Goal: Task Accomplishment & Management: Complete application form

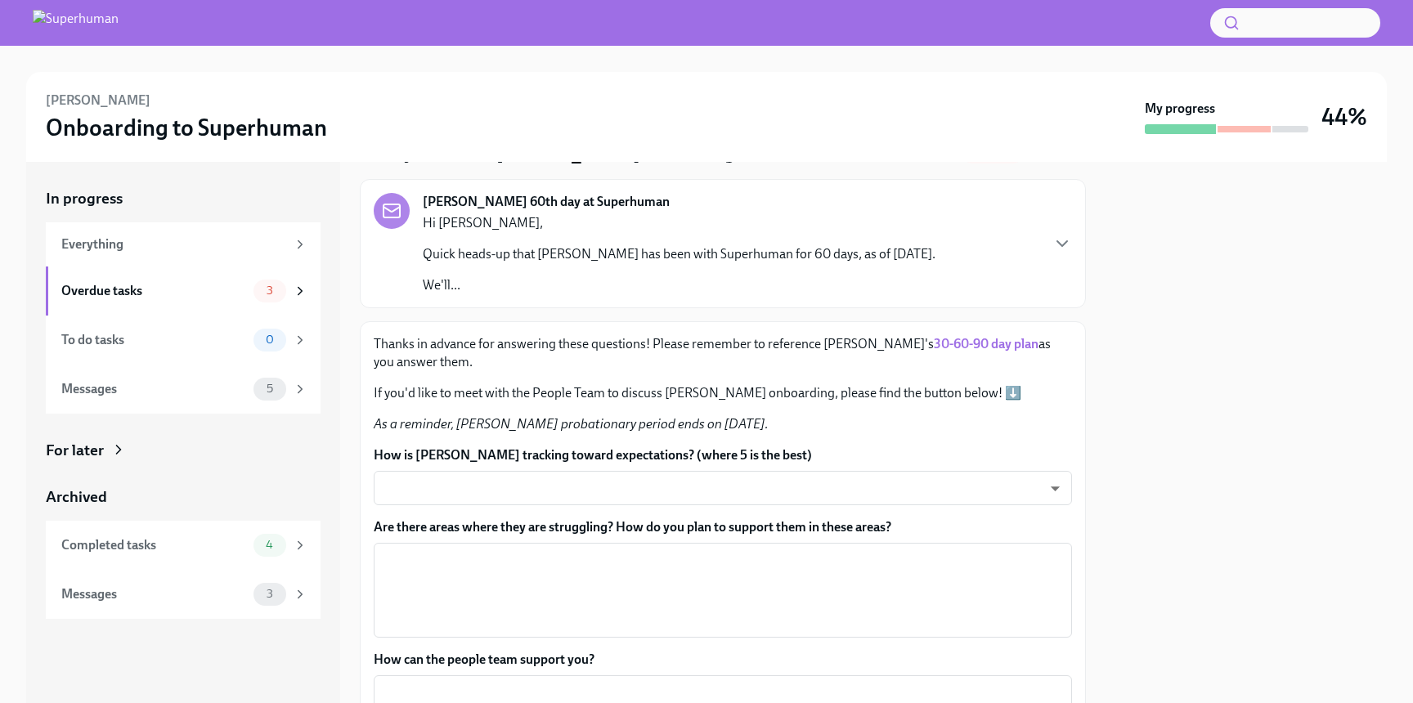
scroll to position [79, 0]
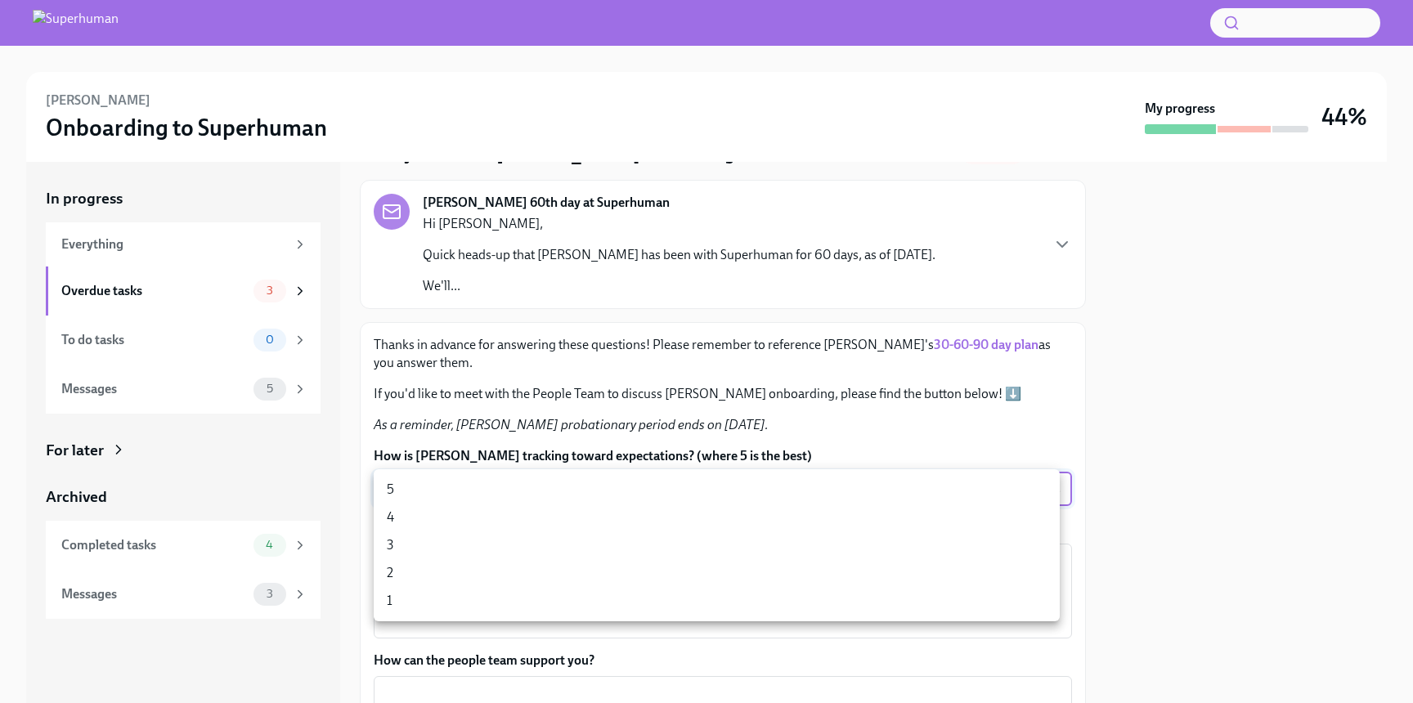
click at [668, 478] on body "[PERSON_NAME] Onboarding to Superhuman My progress 44% In progress Everything O…" at bounding box center [706, 351] width 1413 height 703
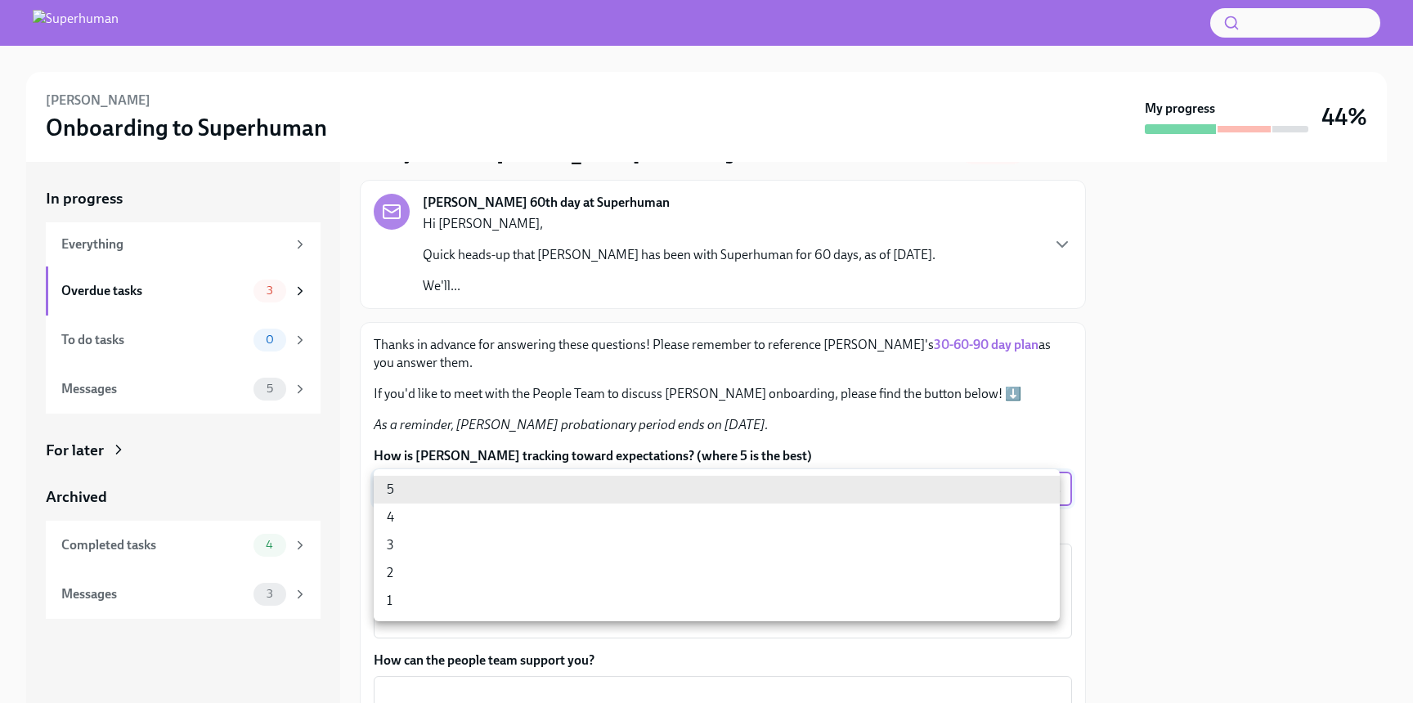
click at [537, 509] on li "4" at bounding box center [717, 518] width 686 height 28
type input "vk-cVLhyZT"
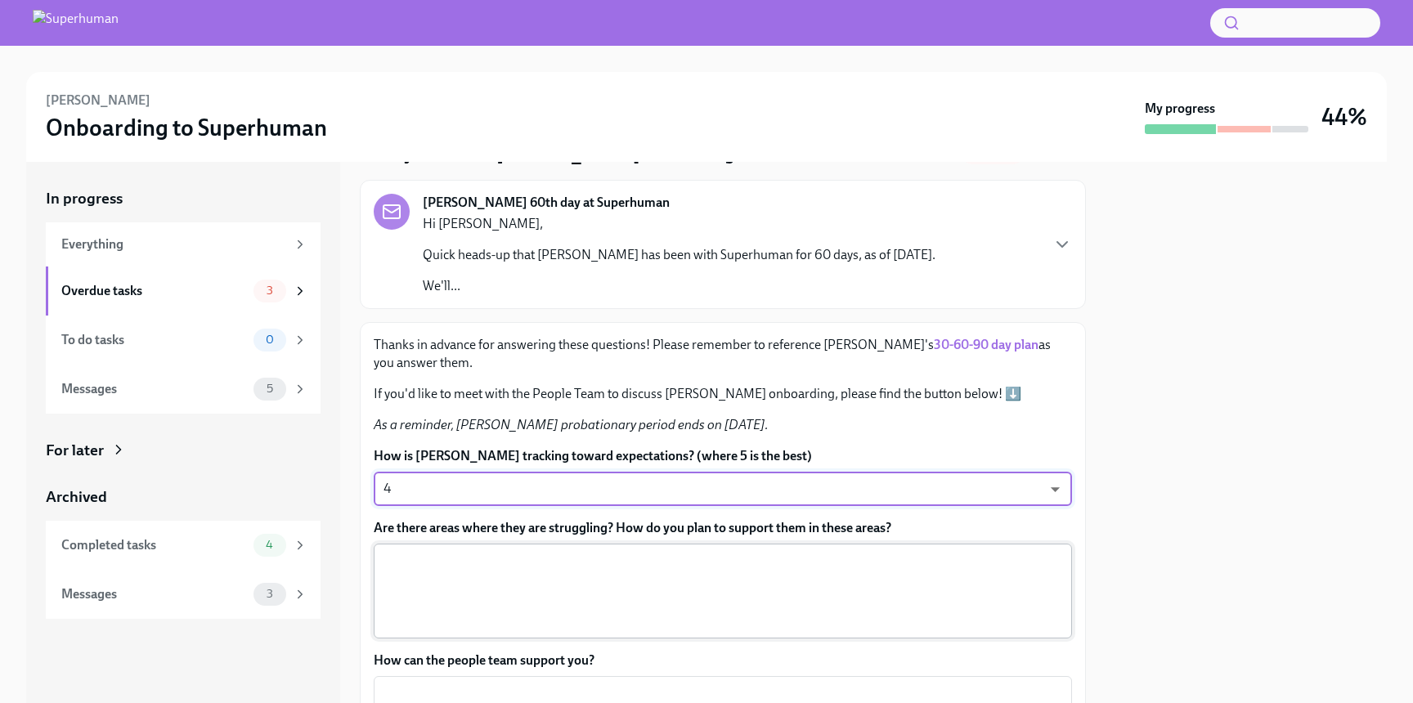
click at [559, 605] on textarea "Are there areas where they are struggling? How do you plan to support them in t…" at bounding box center [723, 591] width 679 height 79
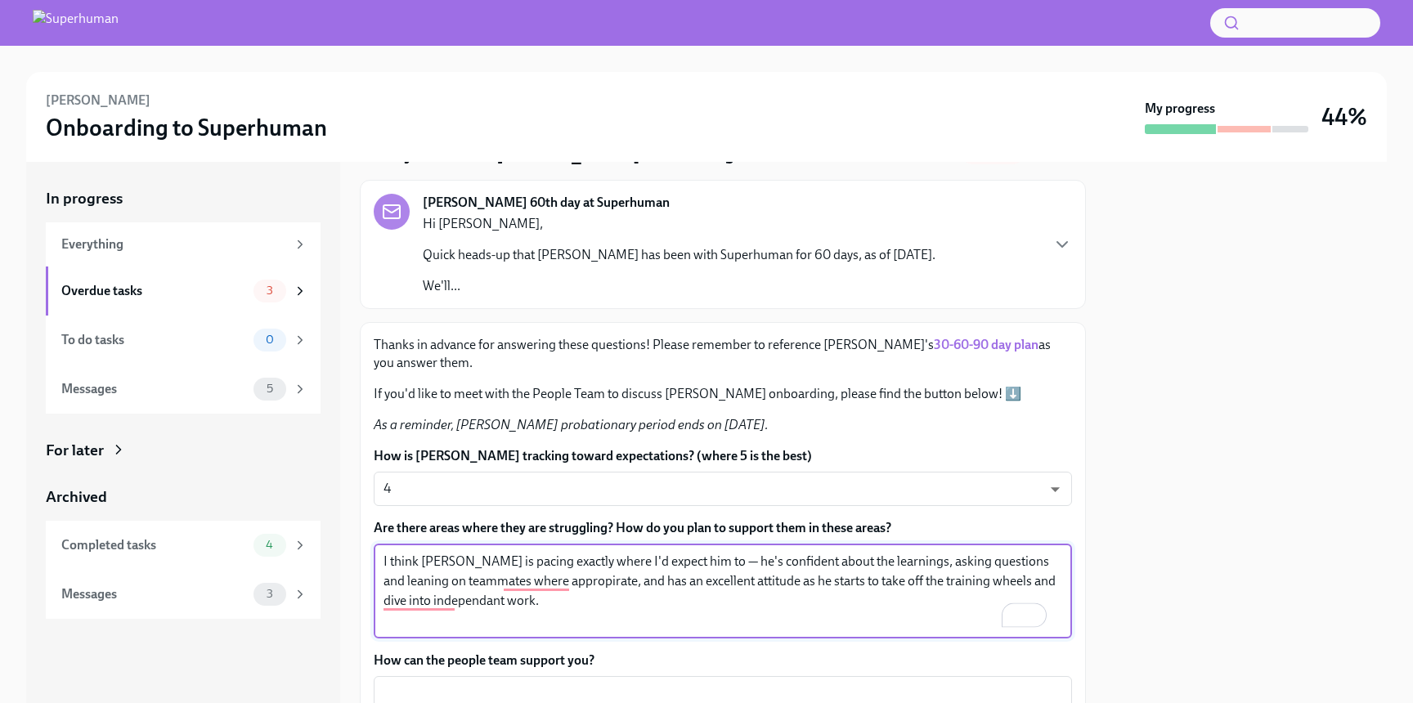
click at [474, 596] on textarea "I think [PERSON_NAME] is pacing exactly where I'd expect him to — he's confiden…" at bounding box center [723, 591] width 679 height 79
paste textarea "right where I’d expect him to be — he’s confident in his learnings, asking thou…"
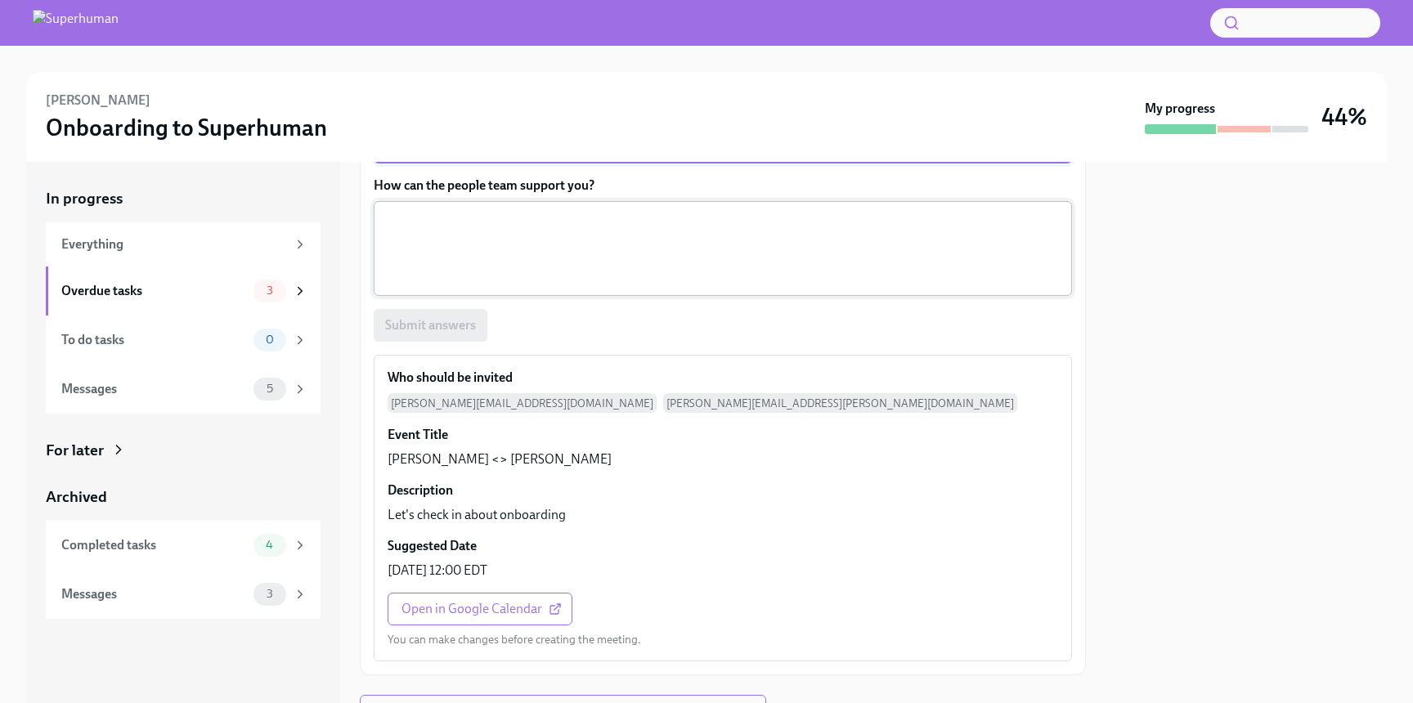
scroll to position [456, 0]
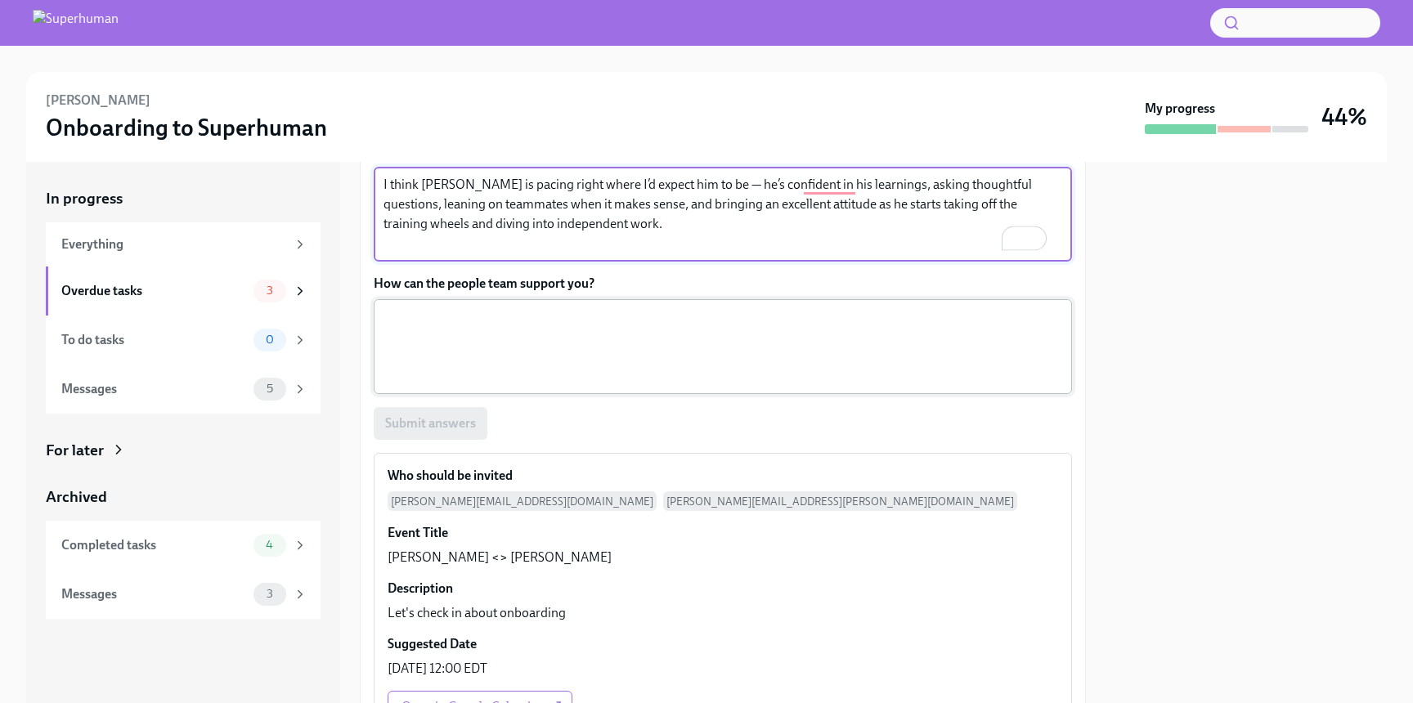
type textarea "I think [PERSON_NAME] is pacing right where I’d expect him to be — he’s confide…"
click at [511, 337] on textarea "How can the people team support you?" at bounding box center [723, 347] width 679 height 79
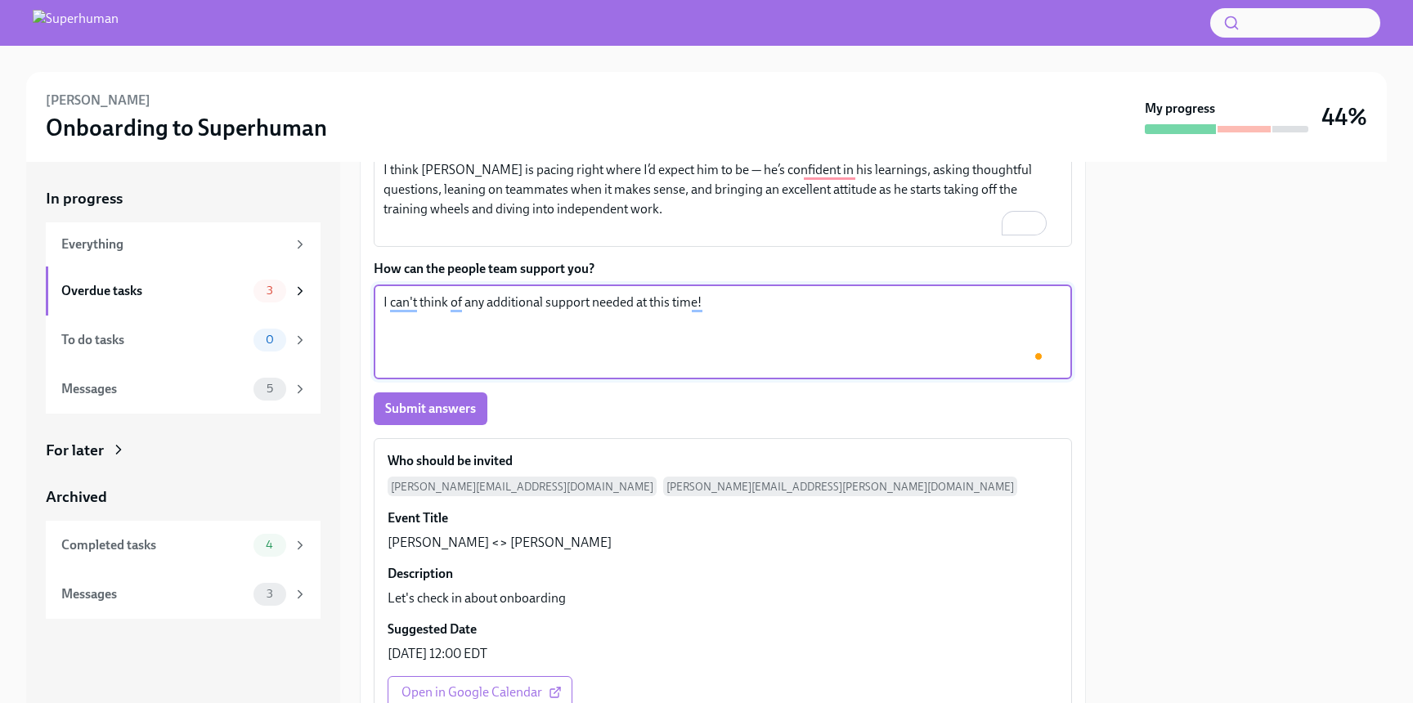
scroll to position [0, 0]
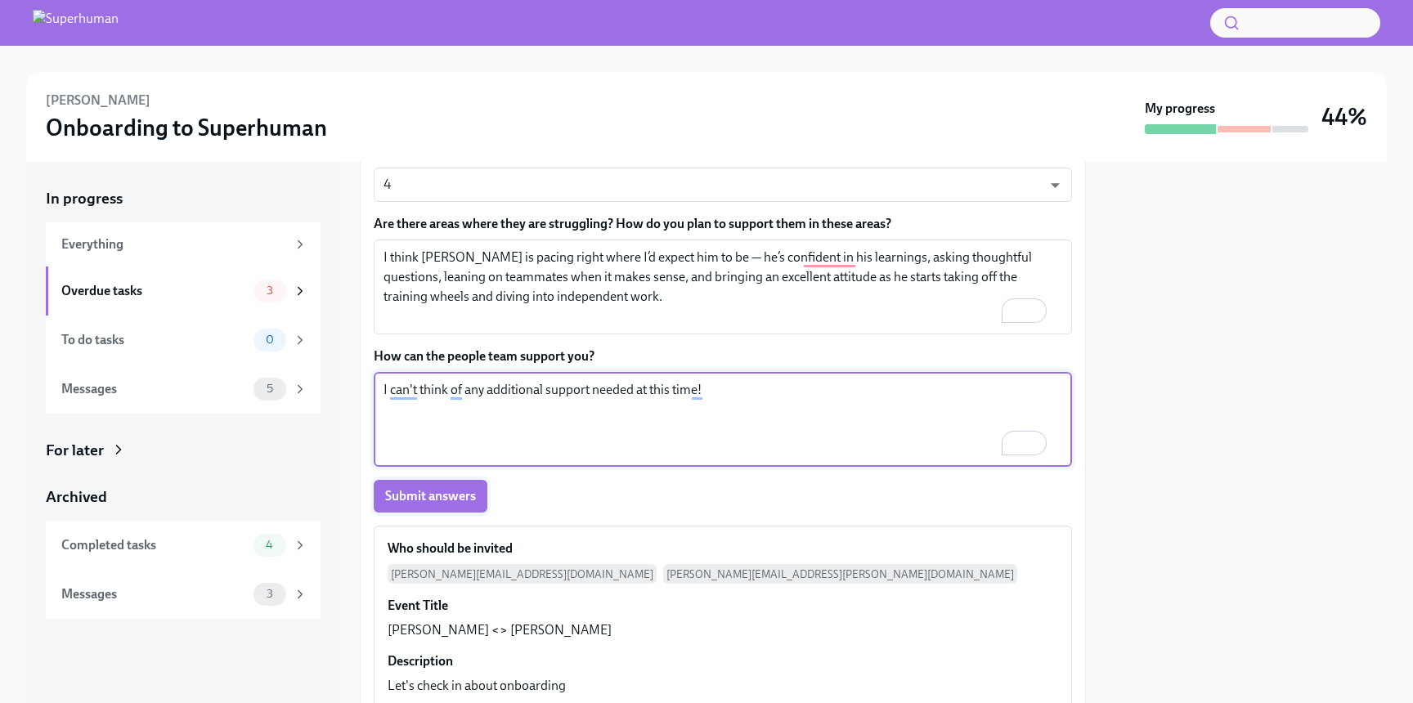
type textarea "I can't think of any additional support needed at this time!"
click at [435, 497] on span "Submit answers" at bounding box center [430, 496] width 91 height 16
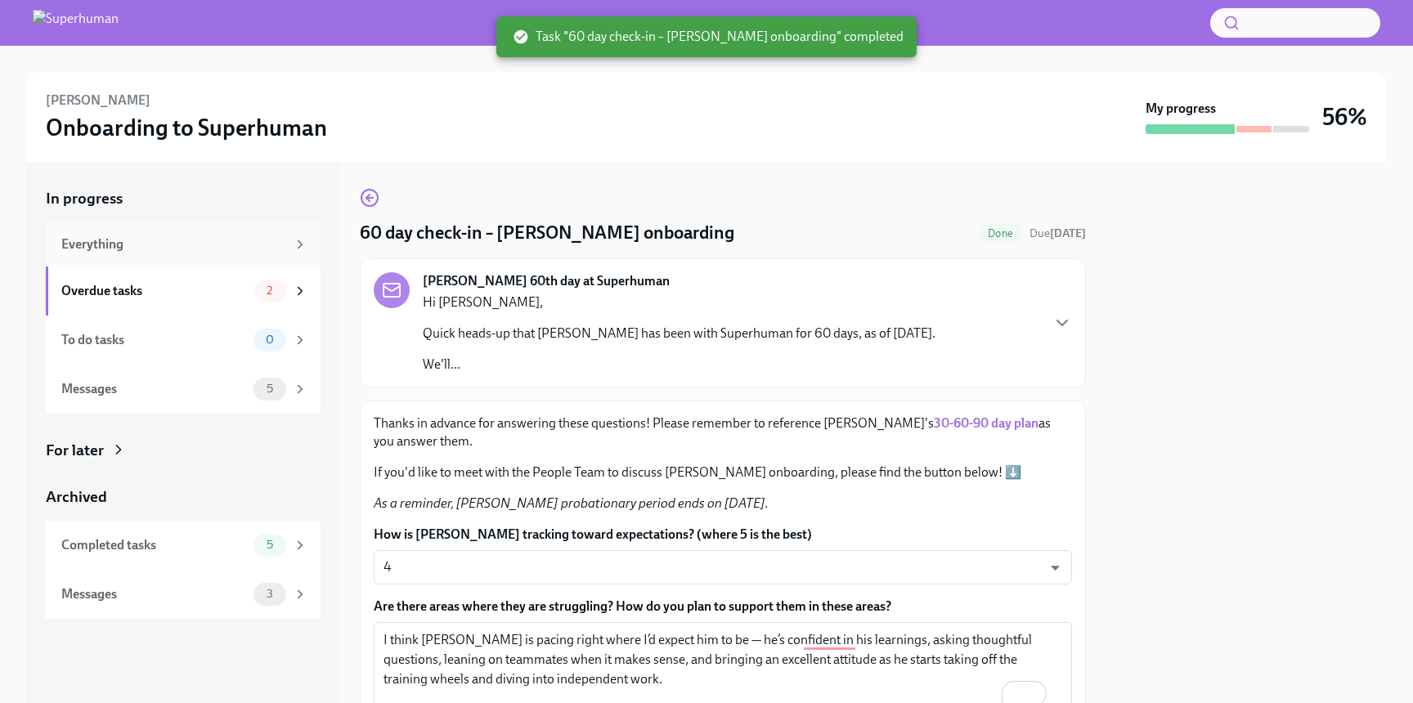
click at [154, 263] on div "Everything" at bounding box center [183, 244] width 275 height 44
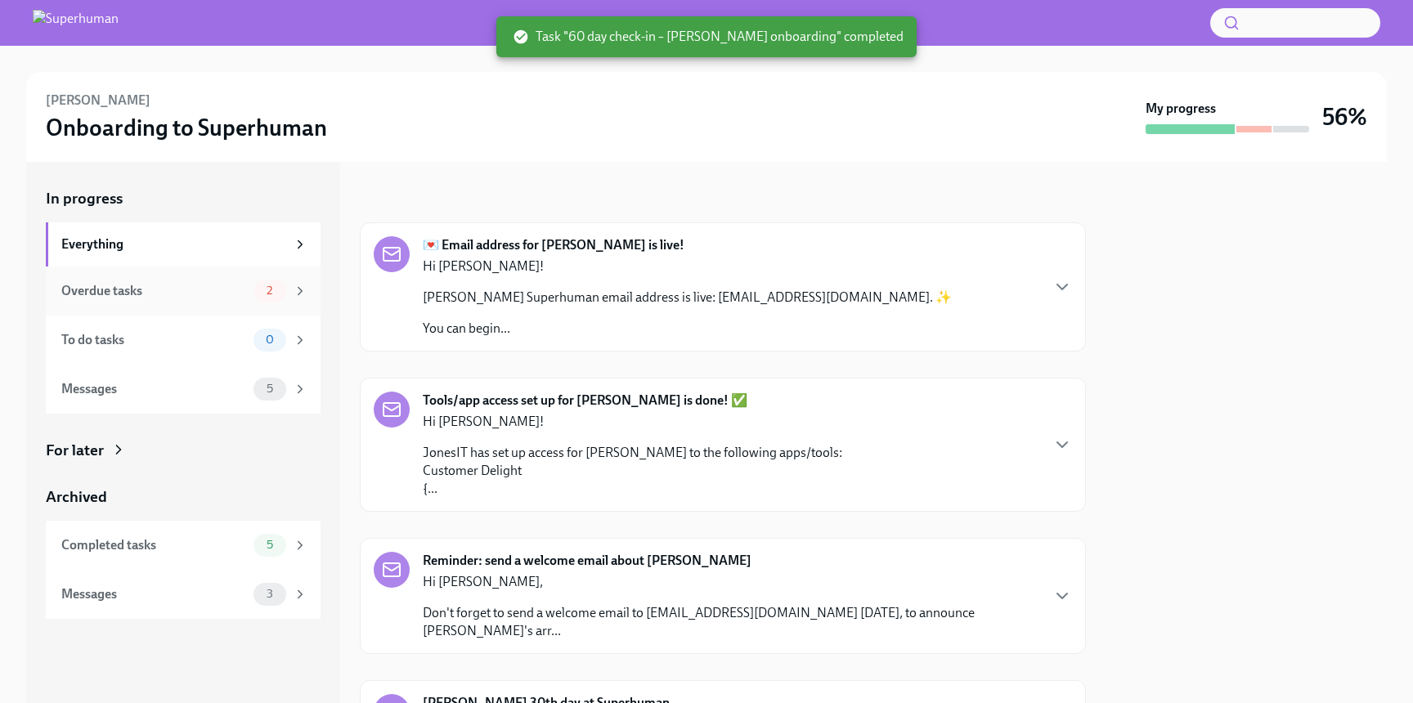
click at [152, 280] on div "Overdue tasks 2" at bounding box center [184, 291] width 246 height 23
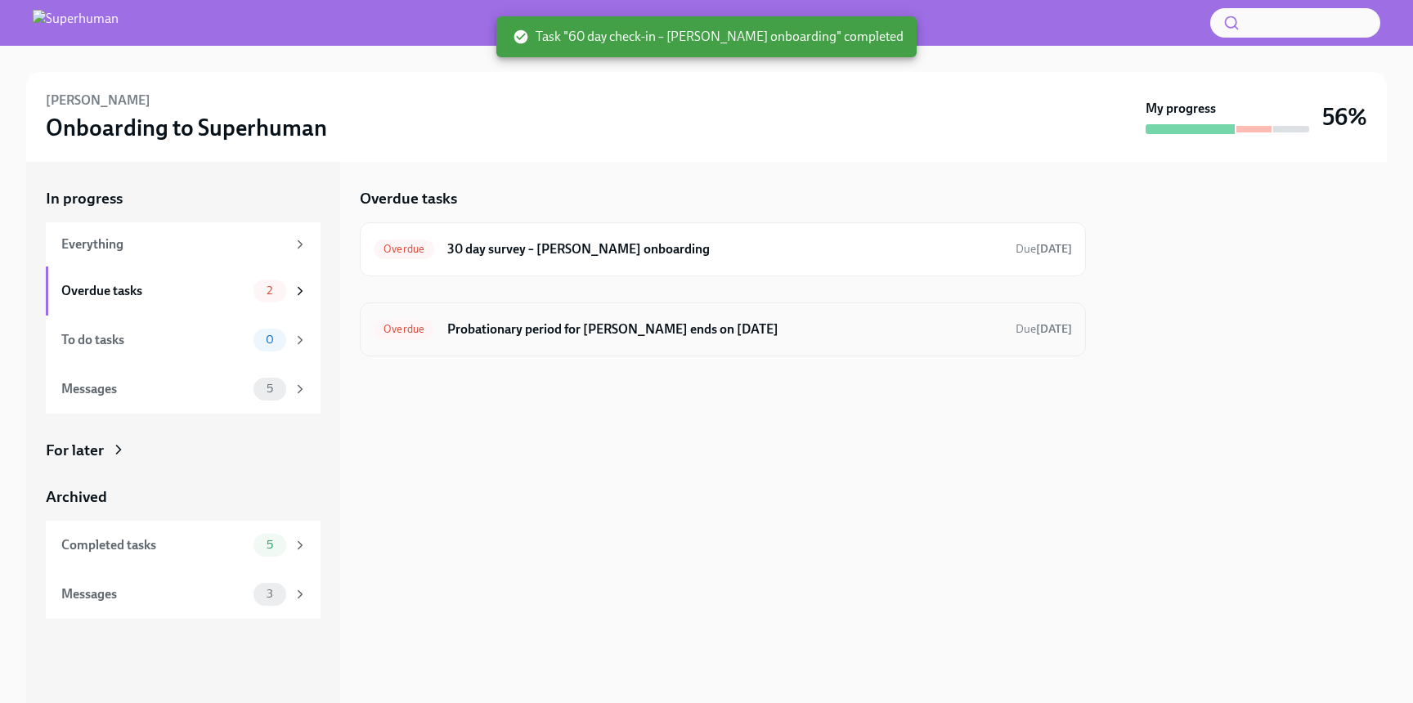
click at [596, 331] on h6 "Probationary period for [PERSON_NAME] ends on [DATE]" at bounding box center [724, 330] width 555 height 18
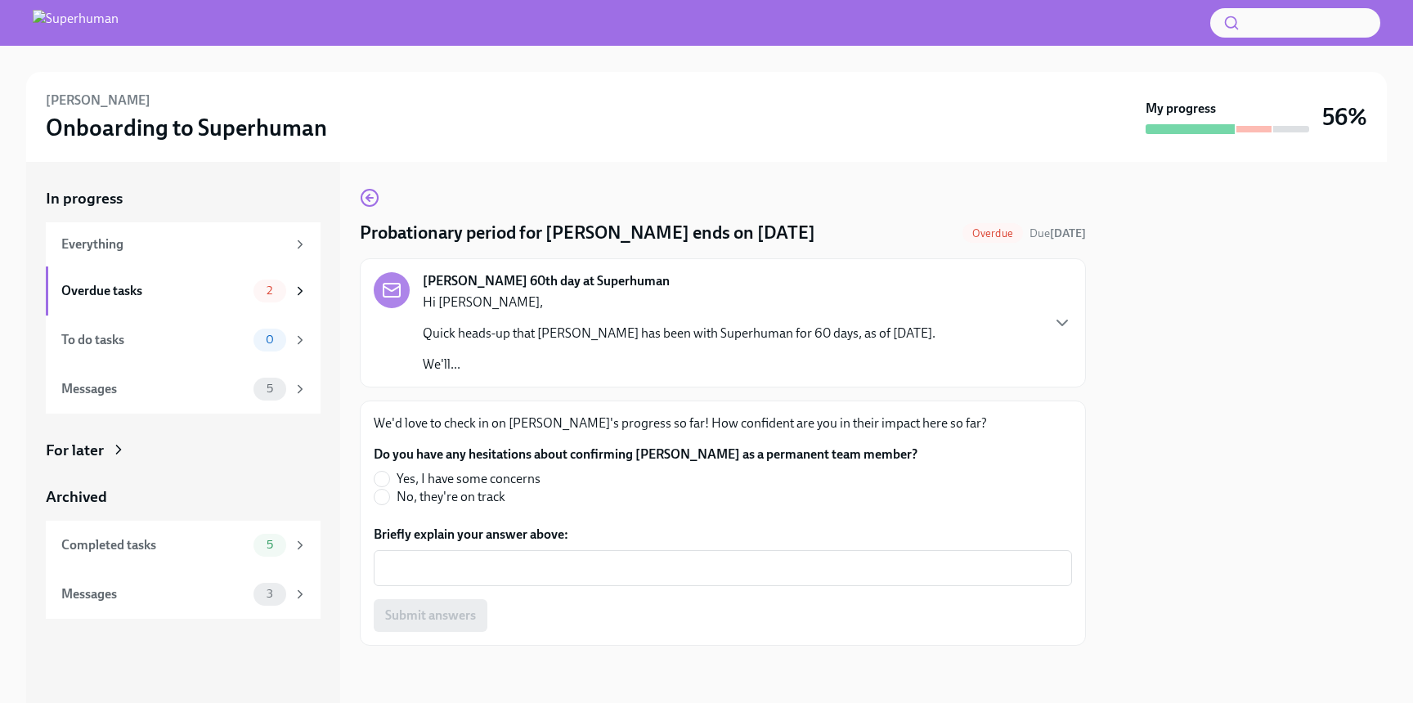
click at [421, 494] on span "No, they're on track" at bounding box center [451, 497] width 109 height 18
click at [389, 494] on input "No, they're on track" at bounding box center [382, 497] width 15 height 15
radio input "true"
click at [441, 570] on textarea "Briefly explain your answer above:" at bounding box center [723, 569] width 679 height 20
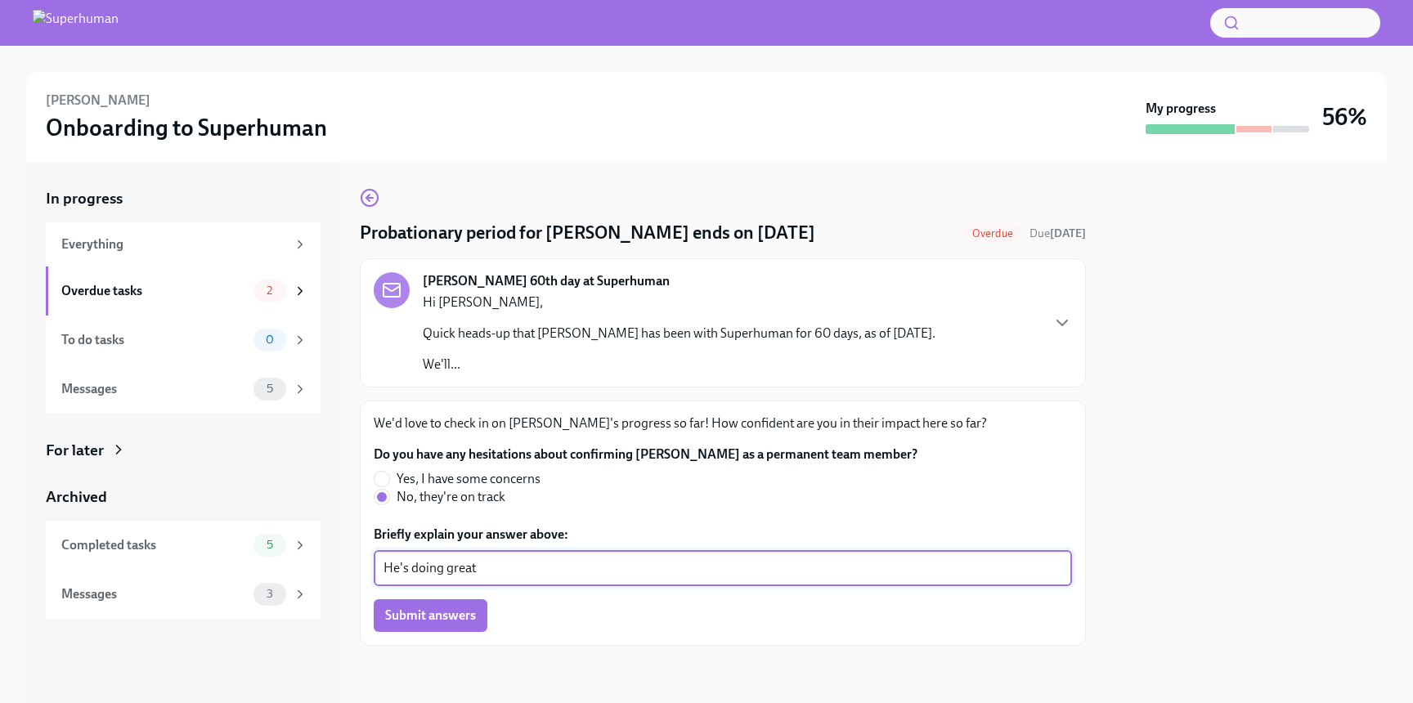
paste textarea "👍"
type textarea "He's doing great 👍"
click at [456, 623] on span "Submit answers" at bounding box center [430, 616] width 91 height 16
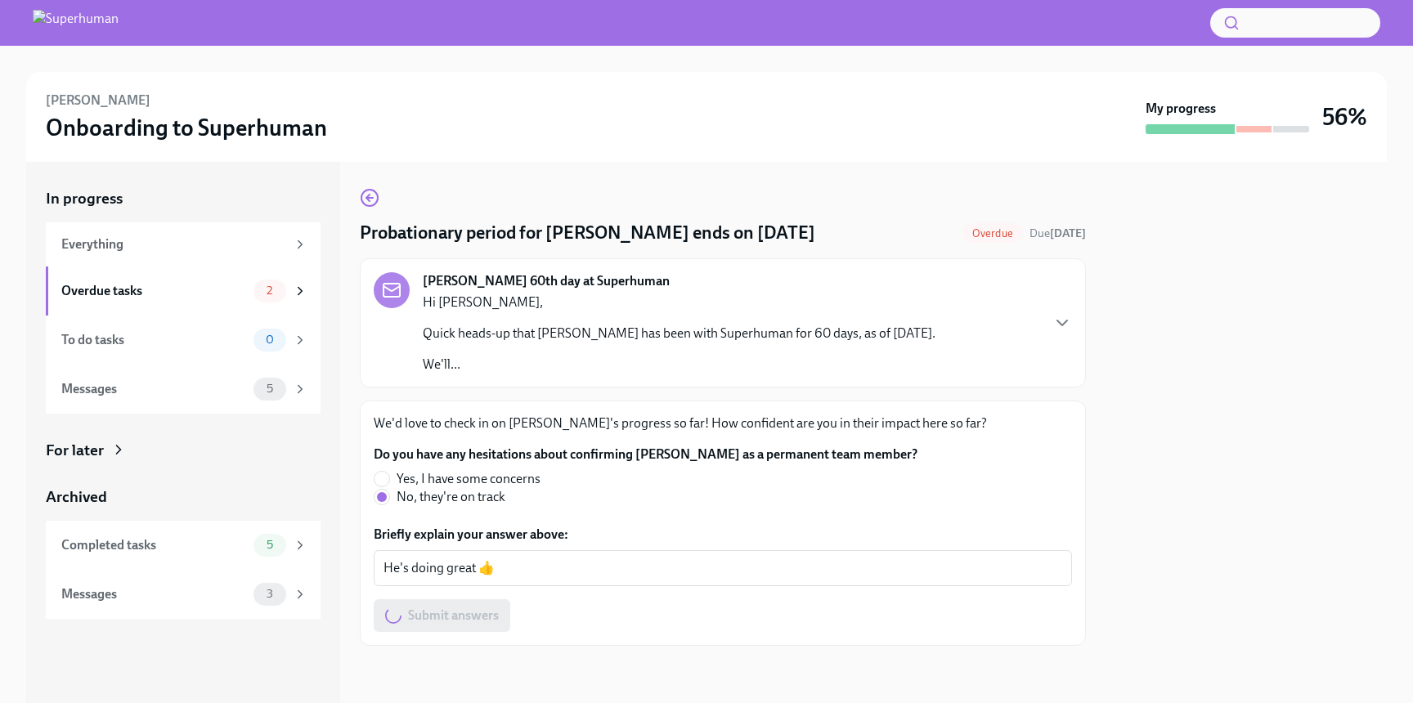
click at [985, 300] on div "[PERSON_NAME] 60th day at Superhuman Hi [PERSON_NAME], [PERSON_NAME] heads-up t…" at bounding box center [723, 322] width 699 height 101
click at [151, 291] on div "Overdue tasks" at bounding box center [154, 291] width 186 height 18
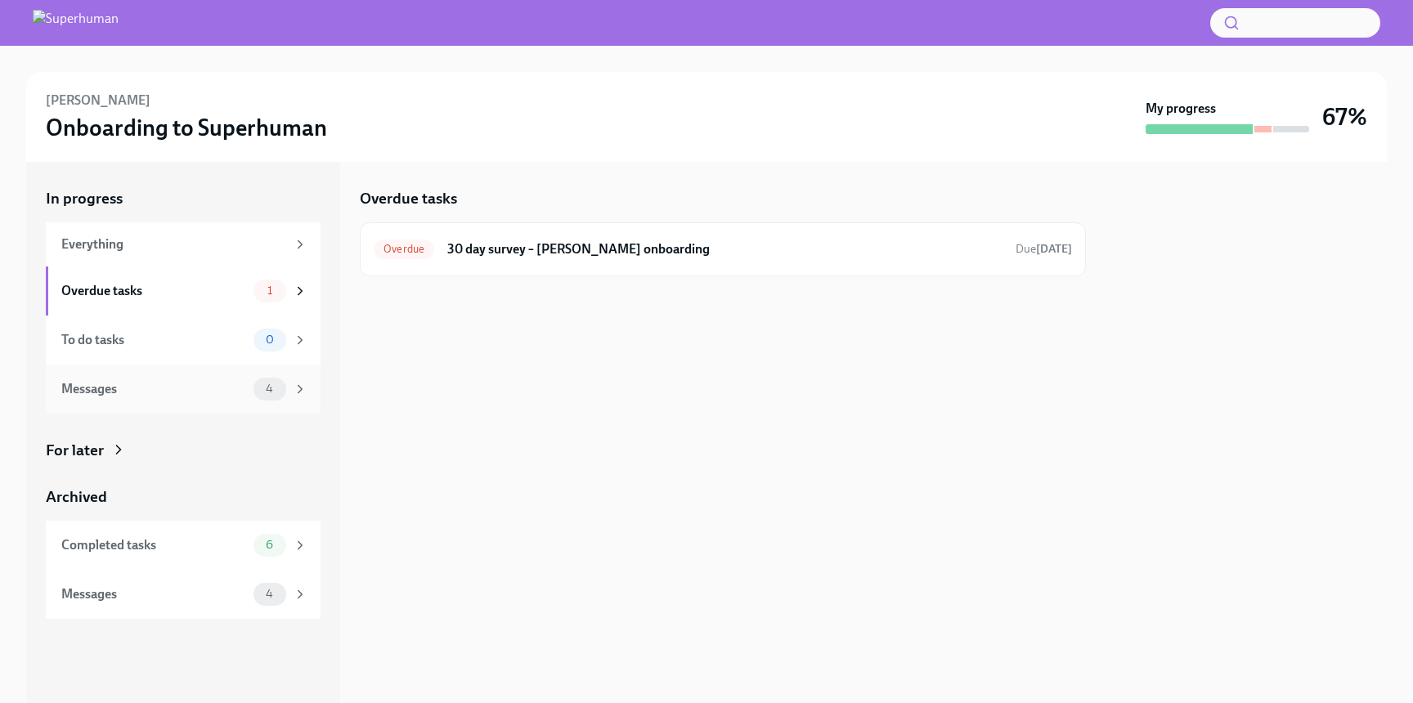
click at [160, 378] on div "Messages 4" at bounding box center [184, 389] width 246 height 23
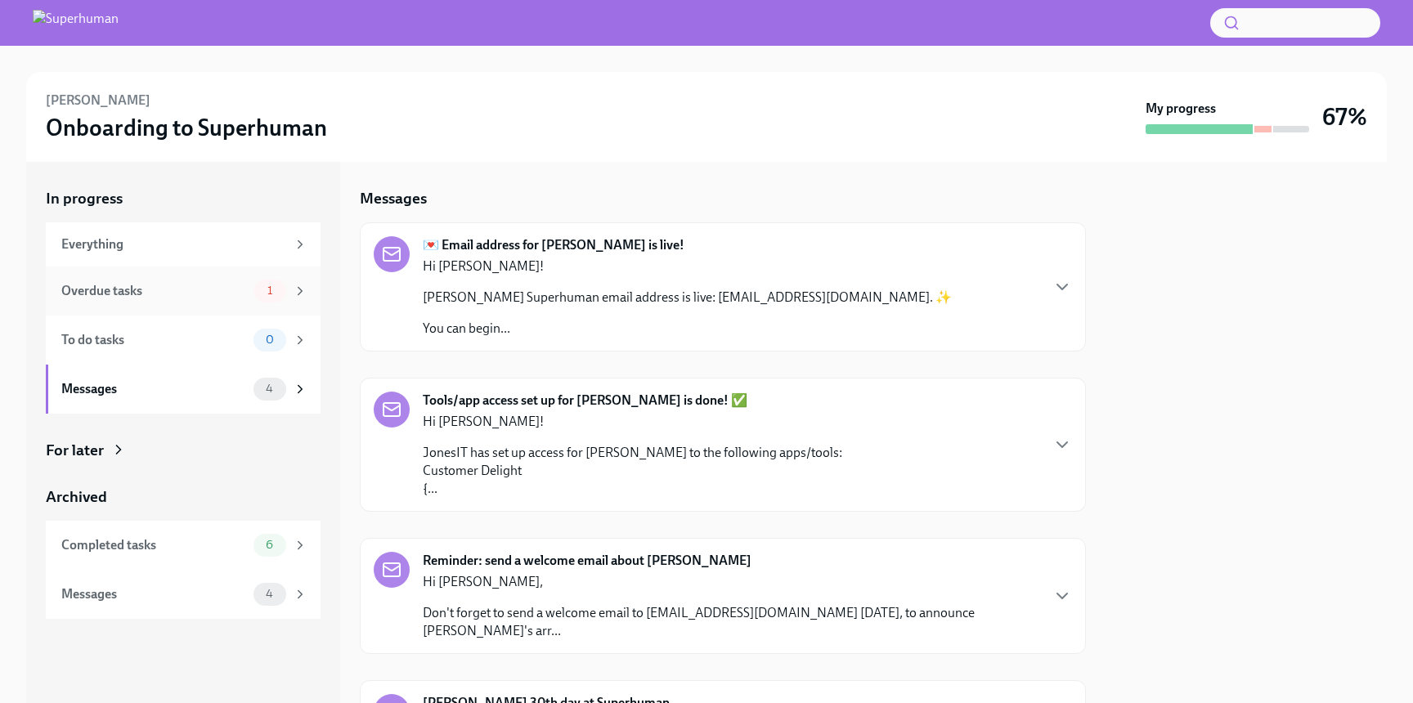
click at [210, 288] on div "Overdue tasks" at bounding box center [154, 291] width 186 height 18
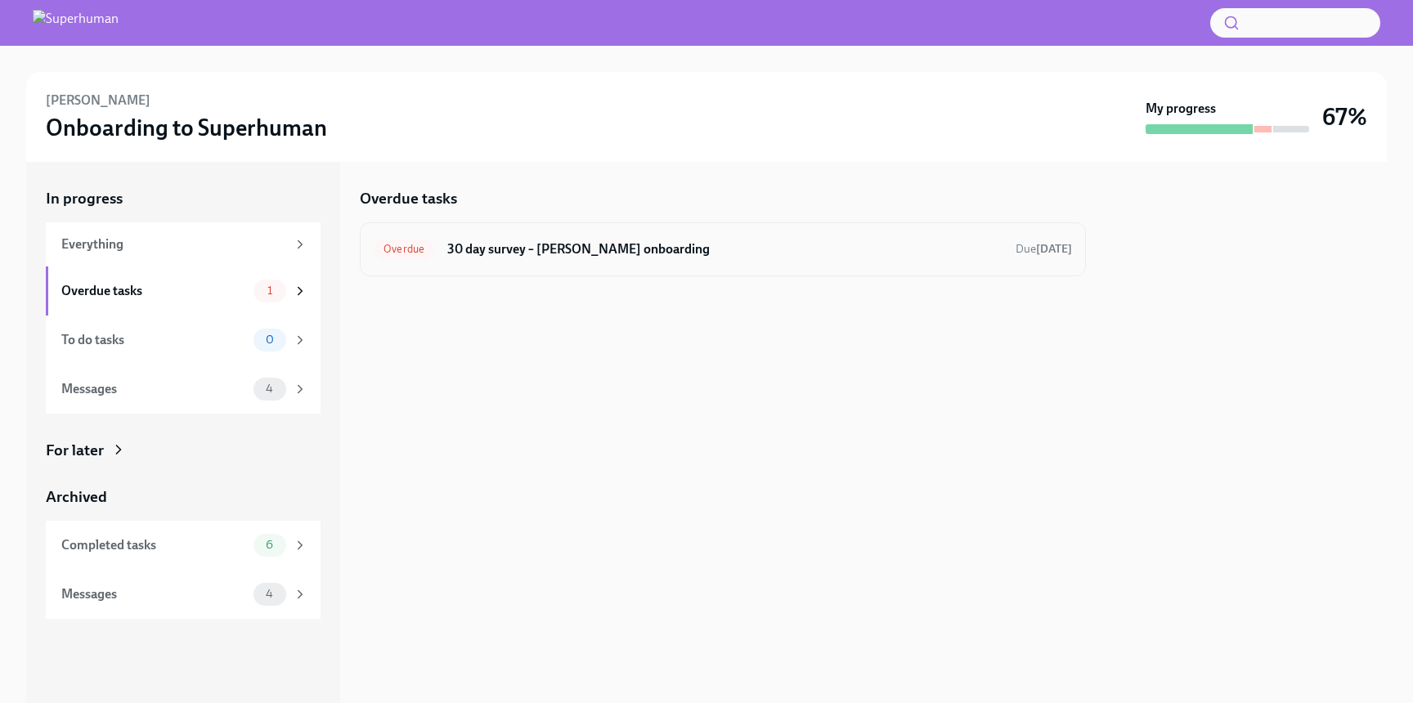
click at [638, 245] on h6 "30 day survey – [PERSON_NAME] onboarding" at bounding box center [724, 249] width 555 height 18
